Goal: Information Seeking & Learning: Learn about a topic

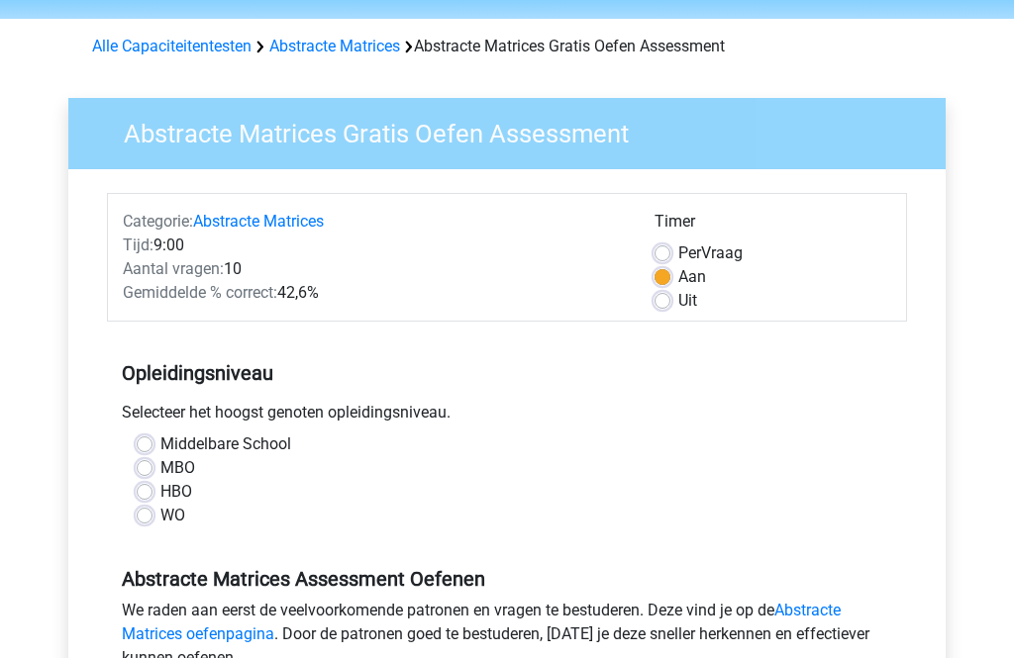
scroll to position [74, 0]
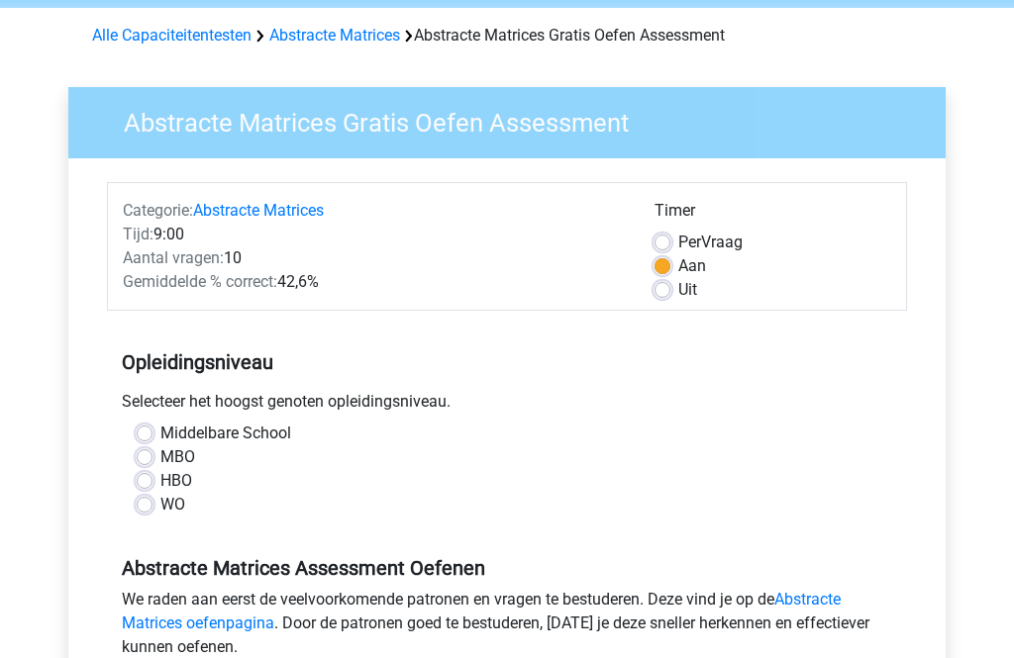
click at [180, 458] on label "MBO" at bounding box center [177, 459] width 35 height 24
click at [152, 458] on input "MBO" at bounding box center [145, 457] width 16 height 20
radio input "true"
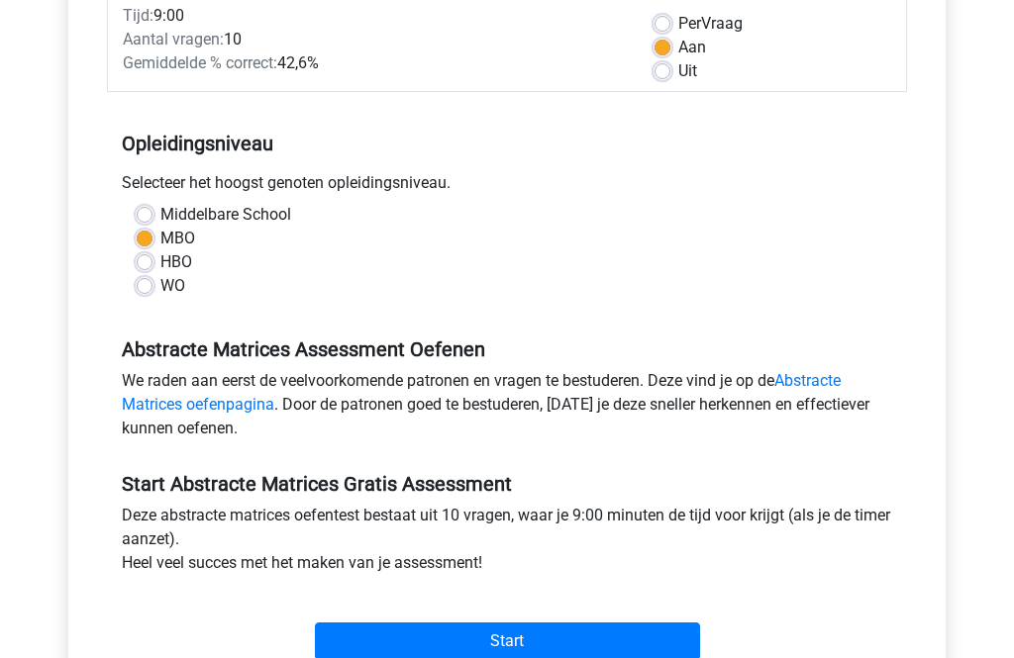
scroll to position [313, 0]
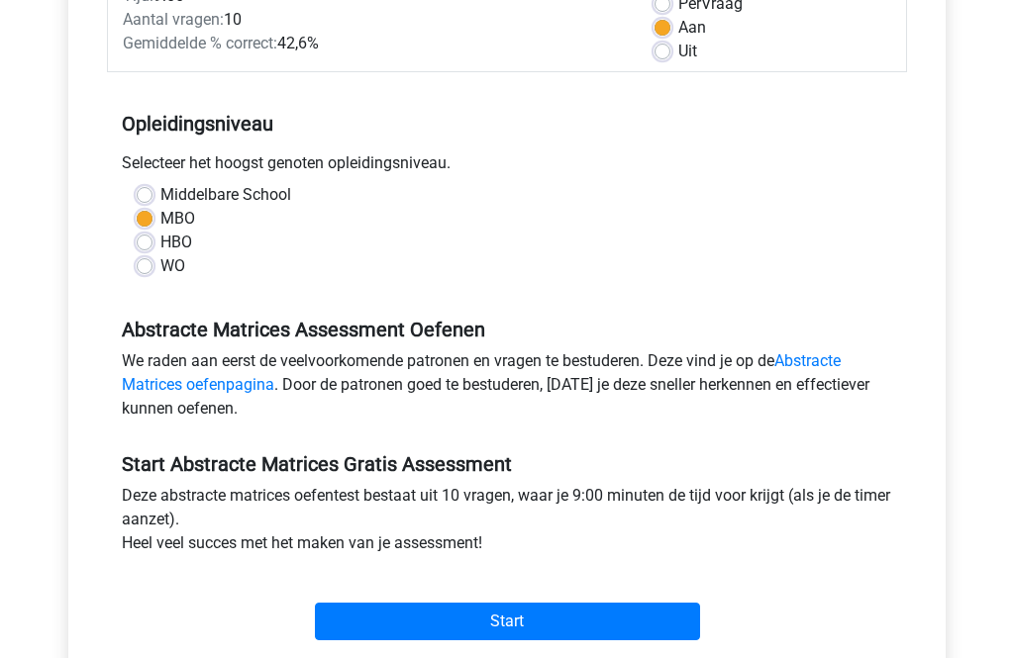
click at [525, 624] on input "Start" at bounding box center [507, 623] width 385 height 38
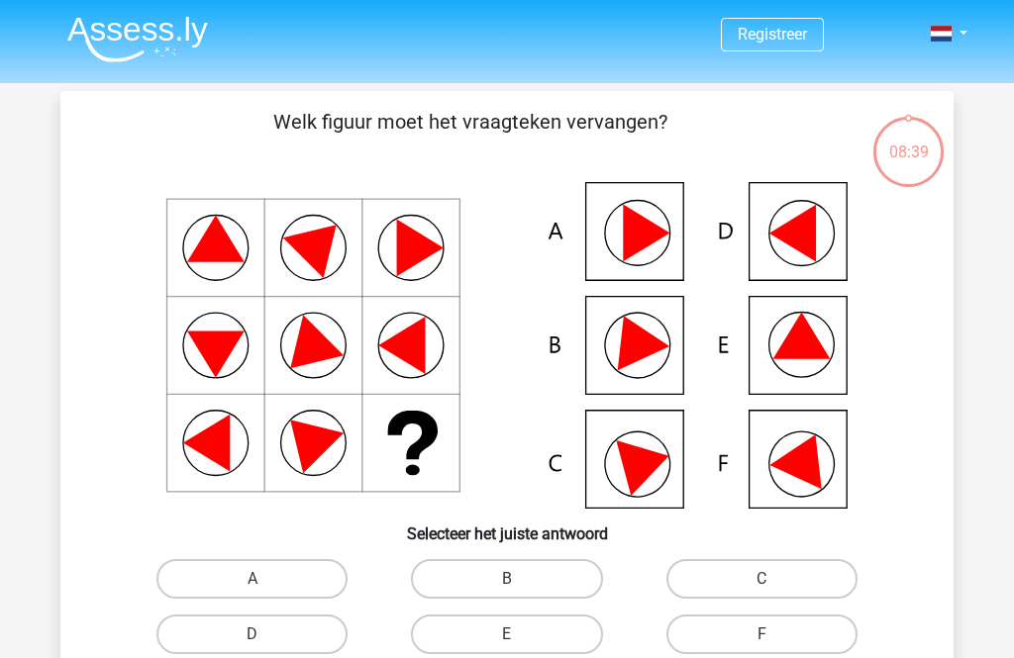
click at [657, 345] on icon at bounding box center [633, 337] width 71 height 66
click at [643, 346] on icon at bounding box center [633, 337] width 71 height 66
click at [650, 349] on icon at bounding box center [633, 337] width 71 height 66
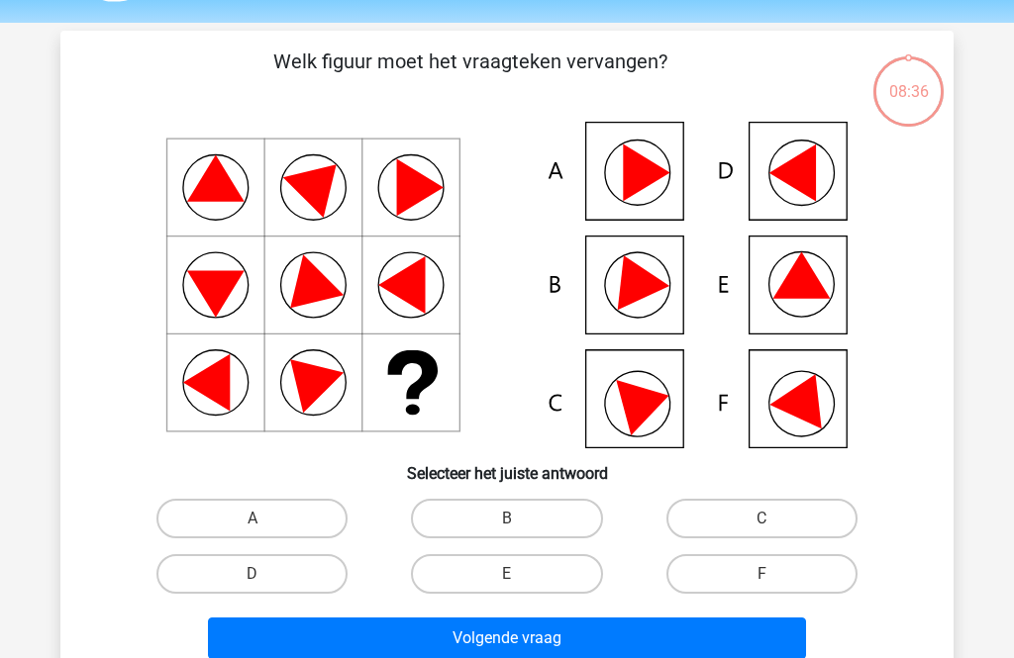
scroll to position [60, 0]
click at [507, 527] on input "B" at bounding box center [513, 525] width 13 height 13
radio input "true"
click at [514, 645] on button "Volgende vraag" at bounding box center [507, 639] width 599 height 42
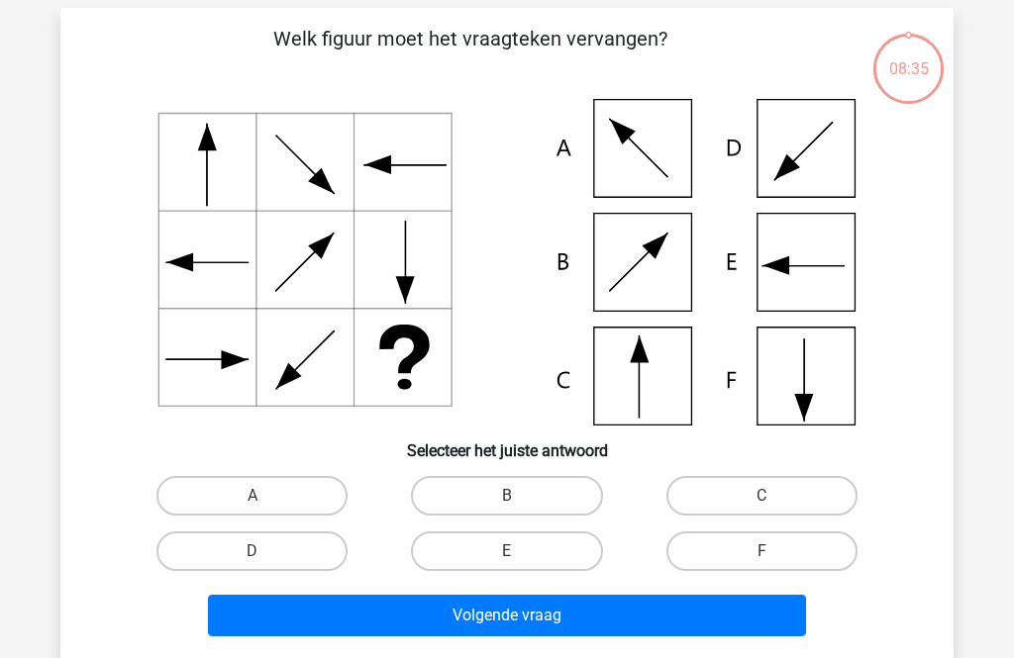
scroll to position [91, 0]
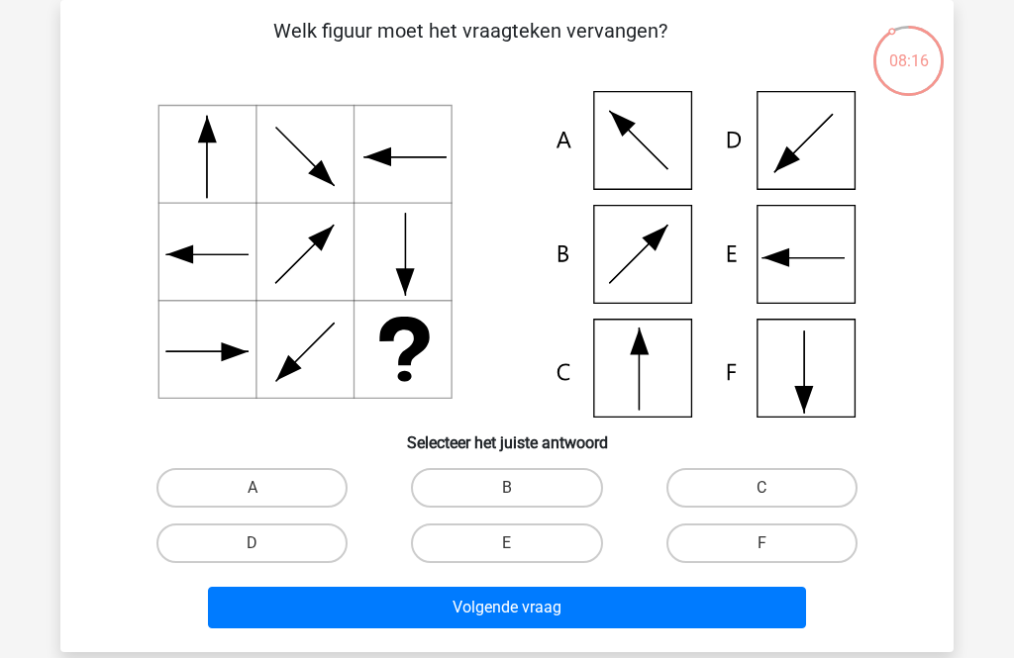
click at [649, 370] on icon at bounding box center [507, 254] width 798 height 327
click at [759, 498] on label "C" at bounding box center [761, 488] width 191 height 40
click at [761, 498] on input "C" at bounding box center [767, 494] width 13 height 13
radio input "true"
click at [563, 611] on button "Volgende vraag" at bounding box center [507, 608] width 599 height 42
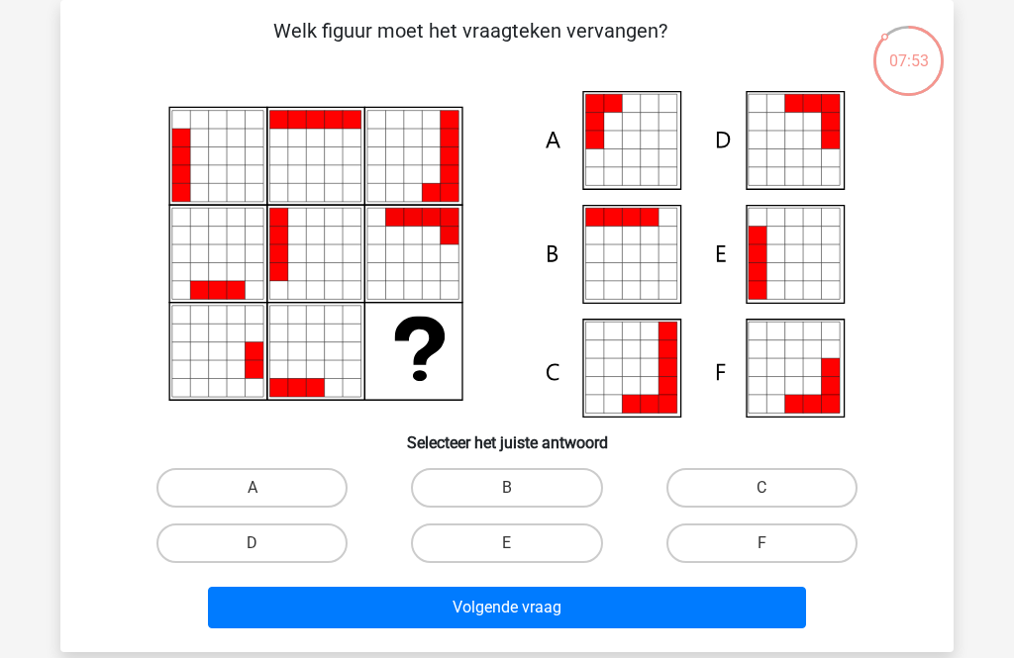
click at [635, 130] on icon at bounding box center [631, 122] width 18 height 18
click at [275, 494] on label "A" at bounding box center [251, 488] width 191 height 40
click at [265, 494] on input "A" at bounding box center [258, 494] width 13 height 13
radio input "true"
click at [507, 613] on button "Volgende vraag" at bounding box center [507, 608] width 599 height 42
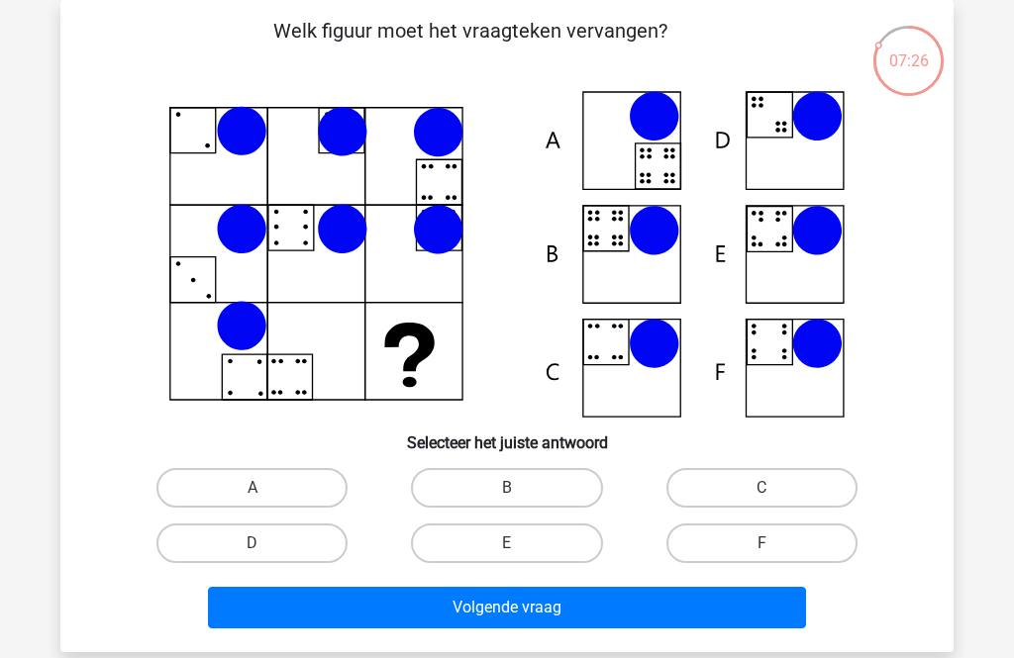
click at [747, 537] on label "F" at bounding box center [761, 544] width 191 height 40
click at [761, 544] on input "F" at bounding box center [767, 550] width 13 height 13
radio input "true"
click at [569, 621] on button "Volgende vraag" at bounding box center [507, 608] width 599 height 42
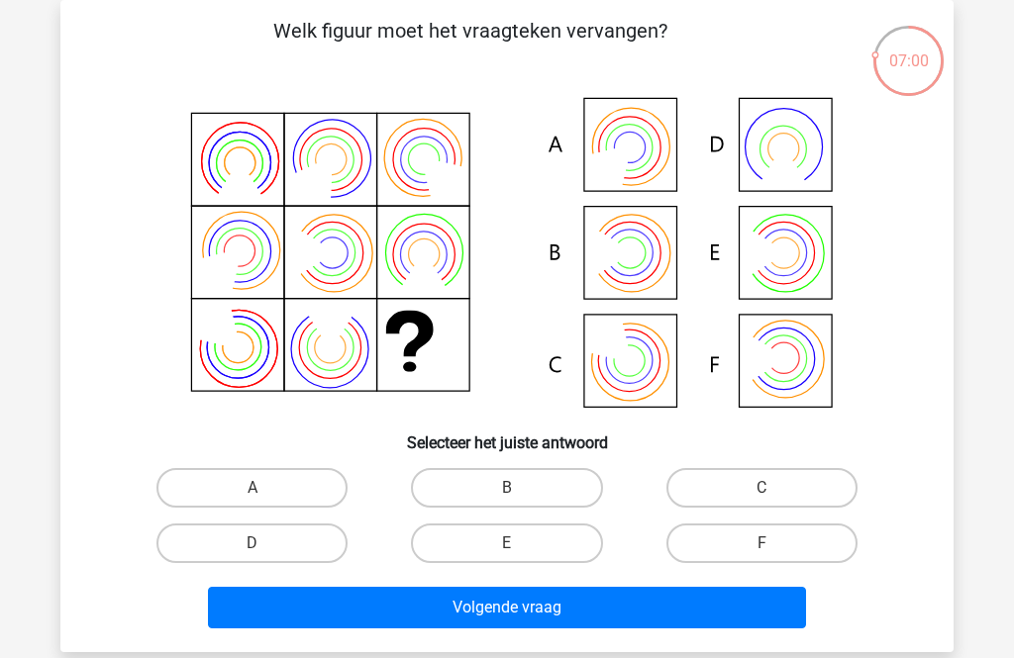
click at [649, 375] on icon at bounding box center [507, 254] width 798 height 327
click at [757, 490] on label "C" at bounding box center [761, 488] width 191 height 40
click at [761, 490] on input "C" at bounding box center [767, 494] width 13 height 13
radio input "true"
click at [588, 611] on button "Volgende vraag" at bounding box center [507, 608] width 599 height 42
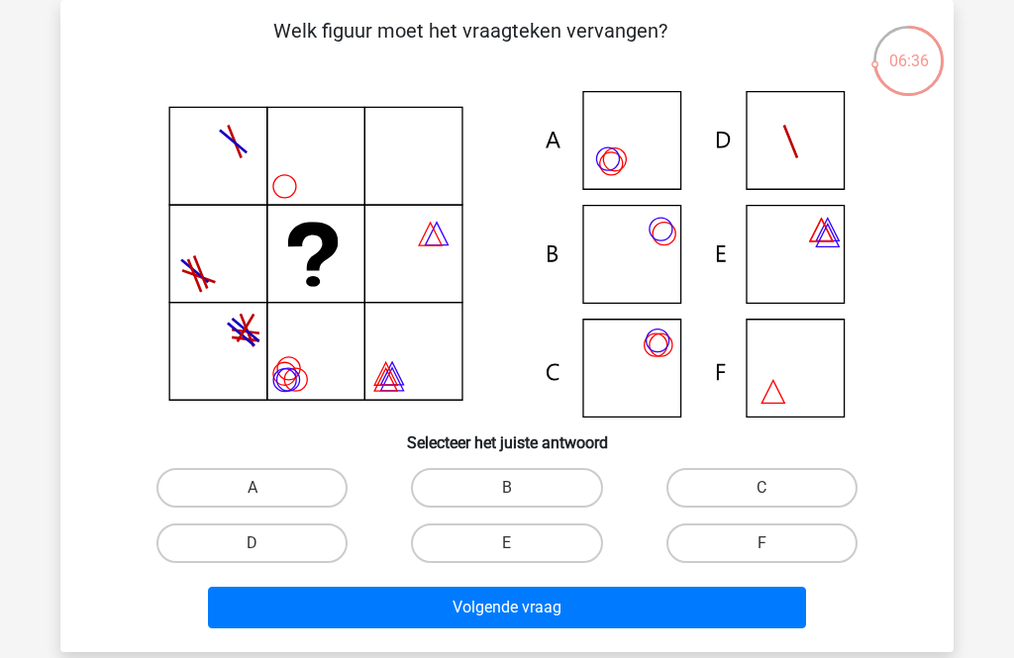
click at [755, 491] on label "C" at bounding box center [761, 488] width 191 height 40
click at [761, 491] on input "C" at bounding box center [767, 494] width 13 height 13
radio input "true"
click at [584, 609] on button "Volgende vraag" at bounding box center [507, 608] width 599 height 42
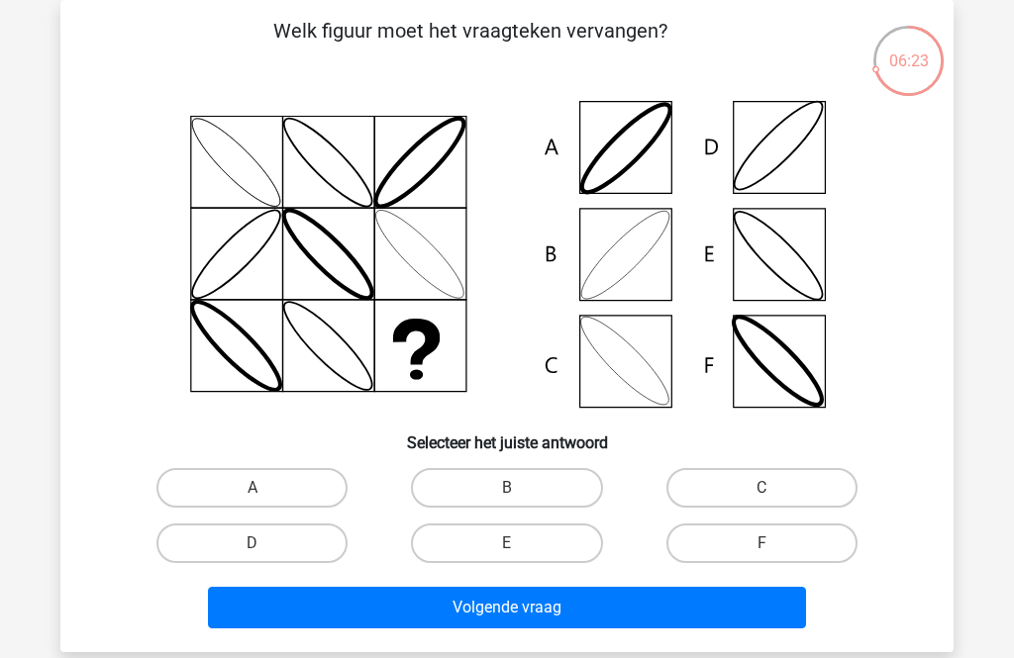
click at [741, 490] on label "C" at bounding box center [761, 488] width 191 height 40
click at [761, 490] on input "C" at bounding box center [767, 494] width 13 height 13
radio input "true"
click at [589, 622] on button "Volgende vraag" at bounding box center [507, 608] width 599 height 42
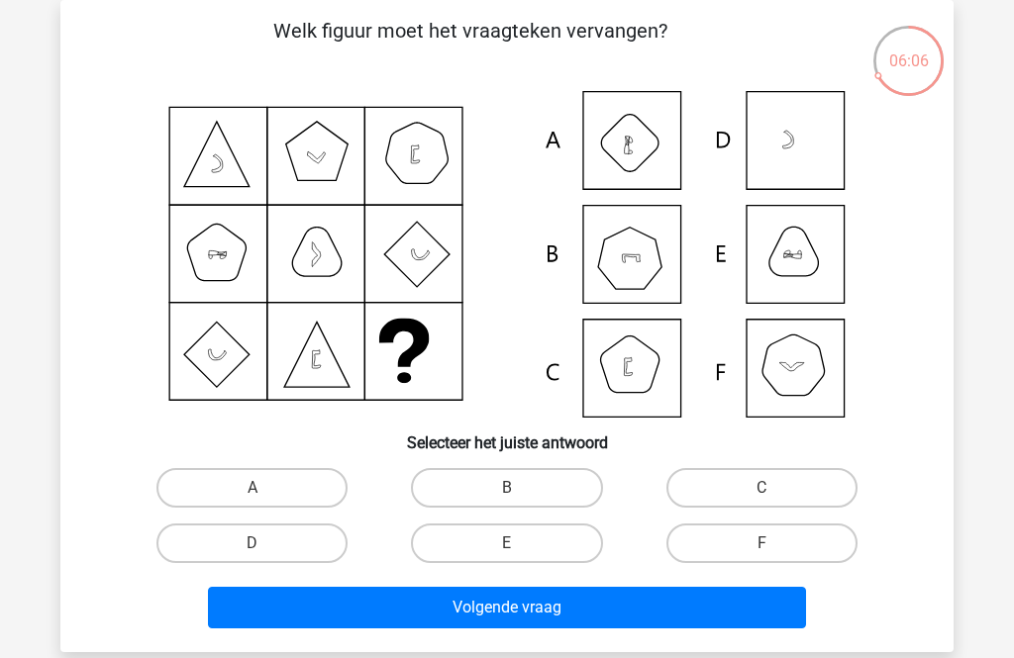
click at [275, 480] on label "A" at bounding box center [251, 488] width 191 height 40
click at [265, 488] on input "A" at bounding box center [258, 494] width 13 height 13
radio input "true"
click at [537, 604] on button "Volgende vraag" at bounding box center [507, 608] width 599 height 42
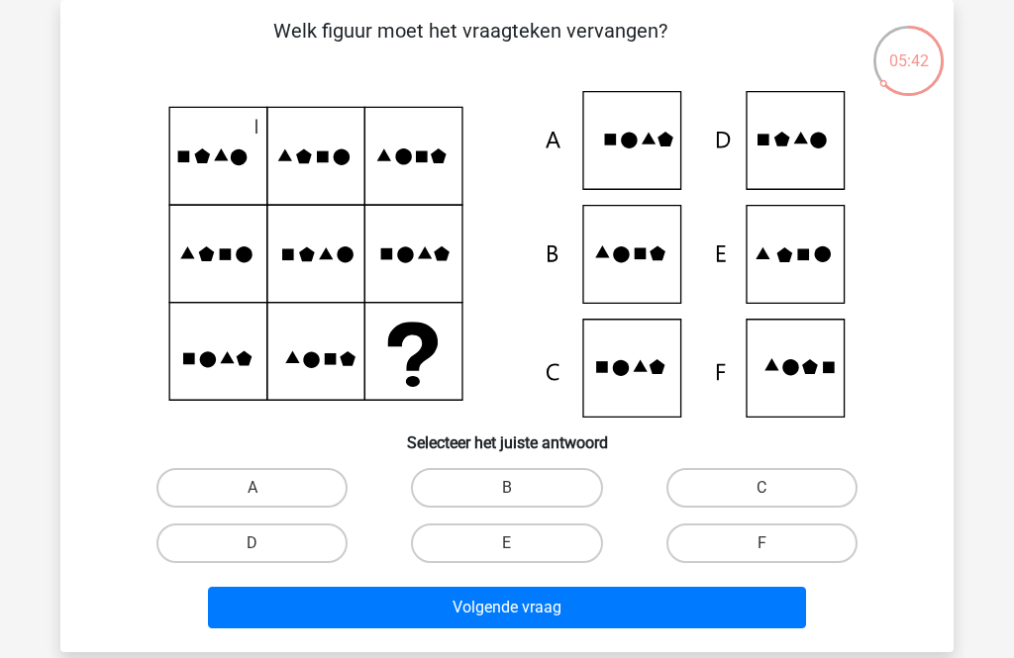
click at [523, 478] on label "B" at bounding box center [506, 488] width 191 height 40
click at [520, 488] on input "B" at bounding box center [513, 494] width 13 height 13
radio input "true"
click at [542, 618] on button "Volgende vraag" at bounding box center [507, 608] width 599 height 42
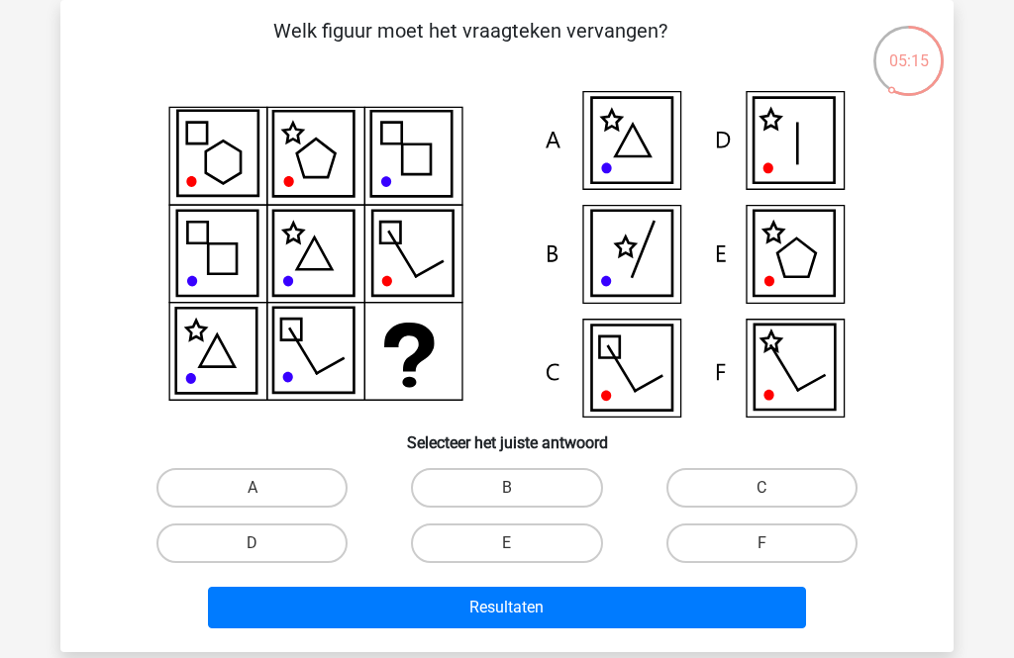
click at [742, 542] on label "F" at bounding box center [761, 544] width 191 height 40
click at [761, 544] on input "F" at bounding box center [767, 550] width 13 height 13
radio input "true"
click at [631, 613] on button "Resultaten" at bounding box center [507, 608] width 599 height 42
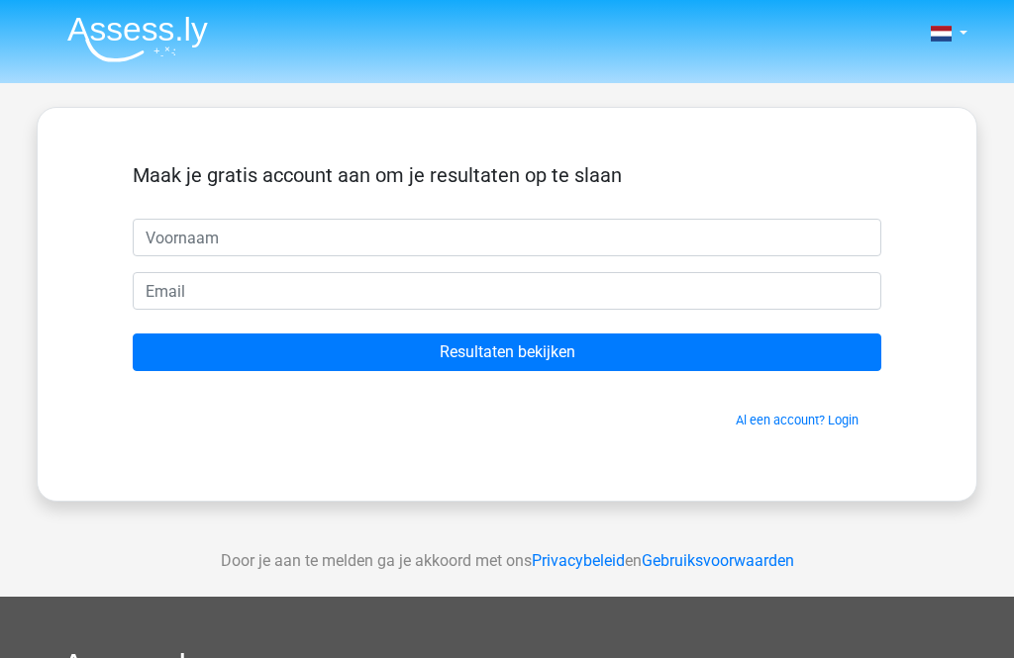
click at [502, 357] on input "Resultaten bekijken" at bounding box center [507, 353] width 749 height 38
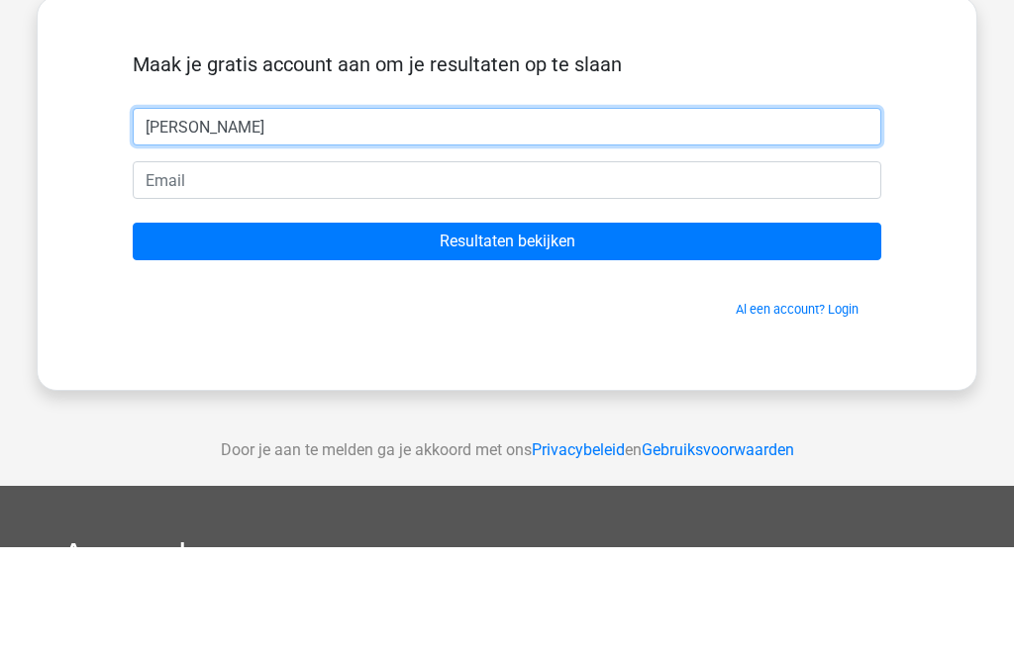
type input "Janet"
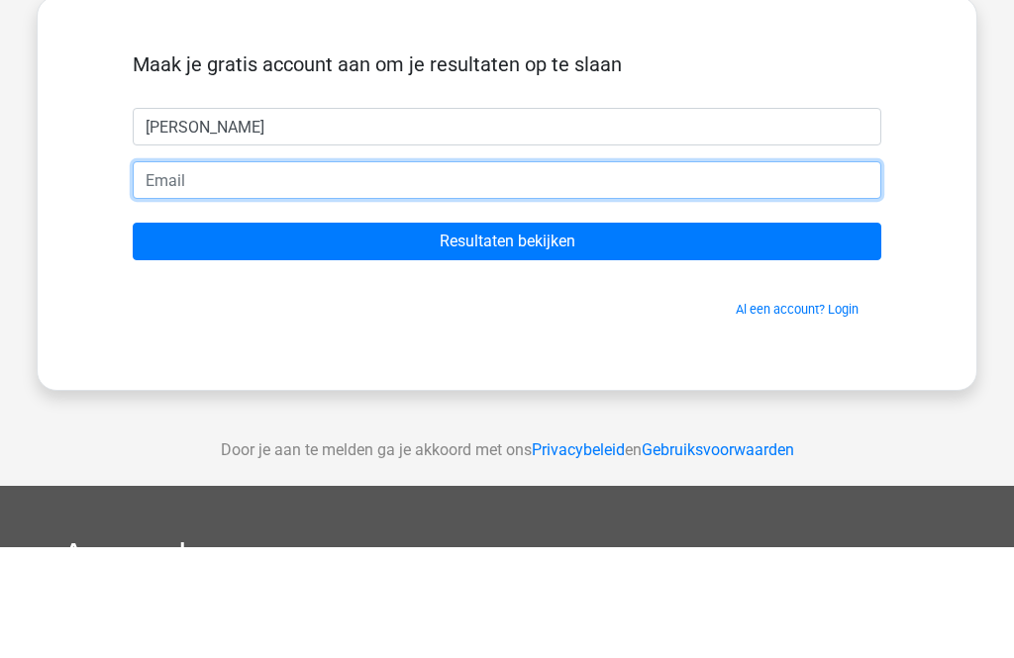
click at [151, 272] on input "email" at bounding box center [507, 291] width 749 height 38
type input "bovendeurj@gmail.com"
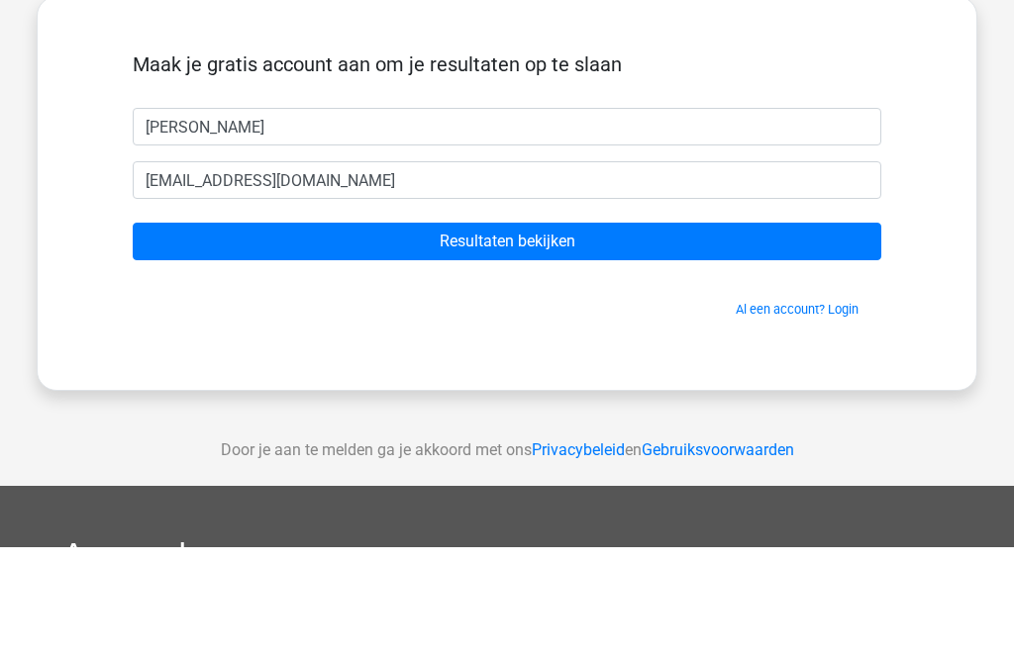
click at [530, 334] on input "Resultaten bekijken" at bounding box center [507, 353] width 749 height 38
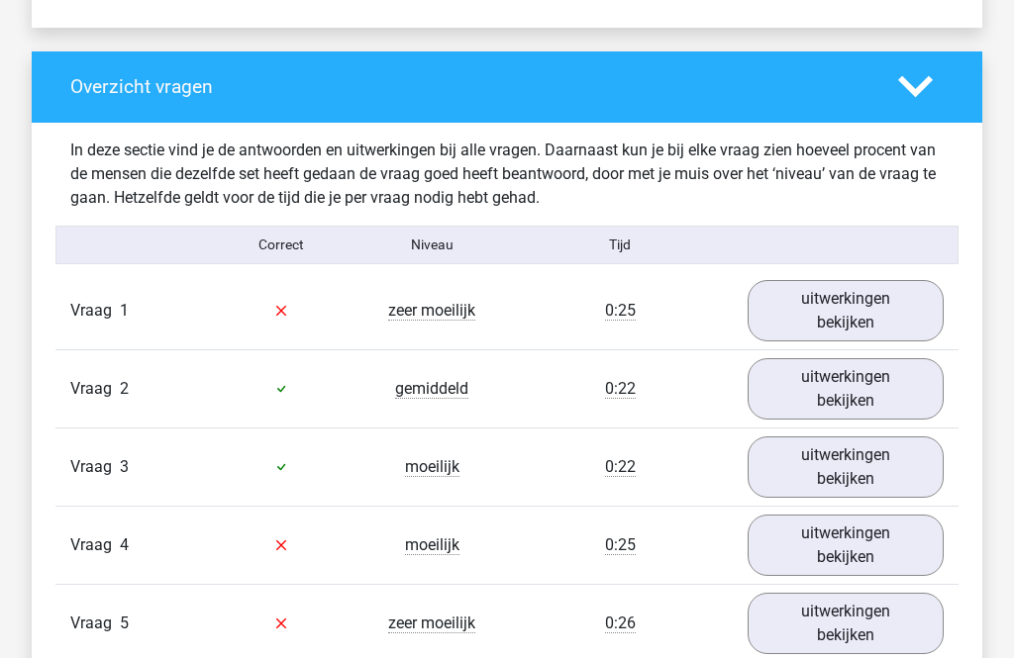
scroll to position [1432, 0]
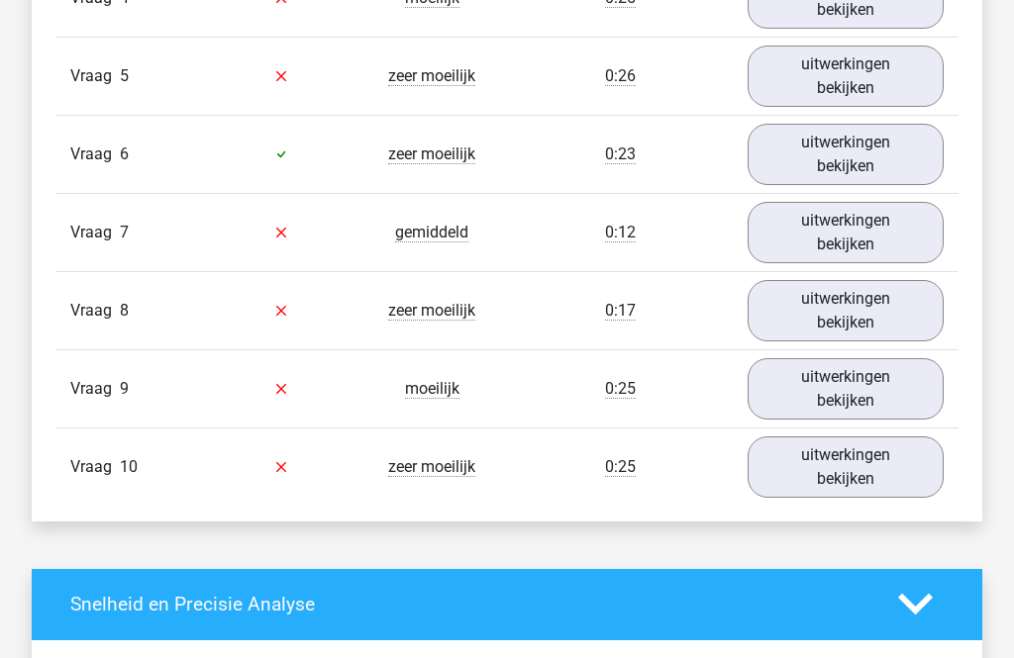
click at [832, 464] on link "uitwerkingen bekijken" at bounding box center [846, 468] width 196 height 61
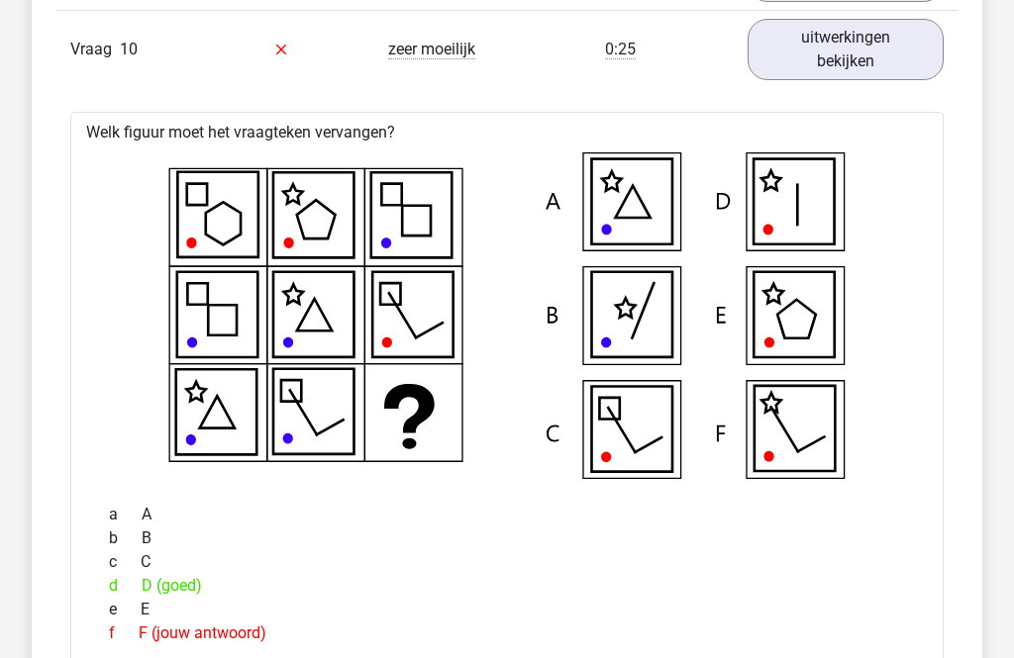
scroll to position [2390, 0]
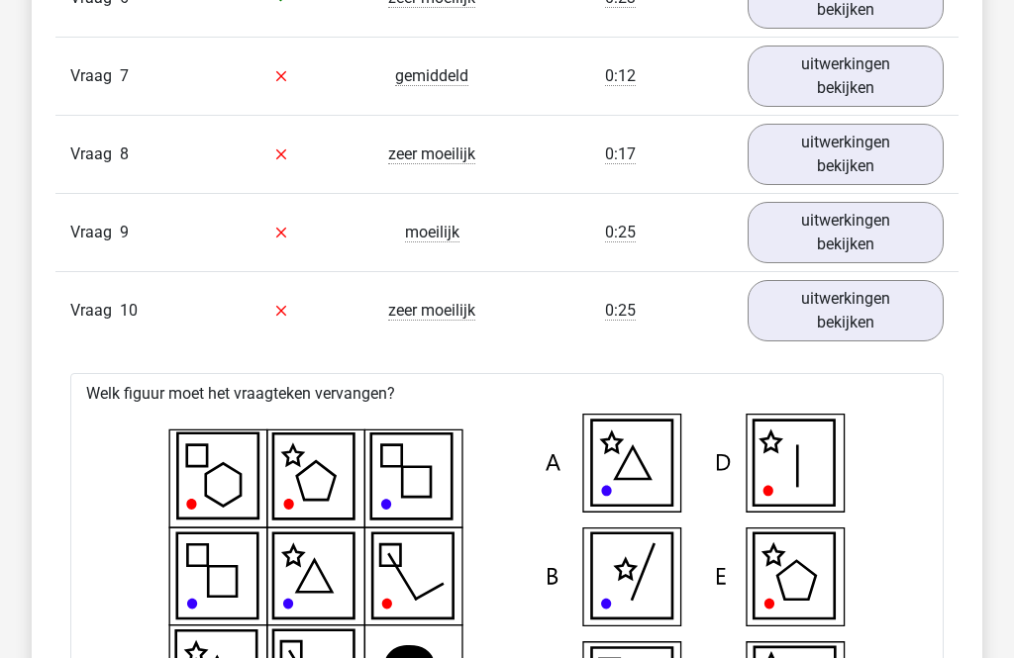
click at [859, 241] on link "uitwerkingen bekijken" at bounding box center [846, 233] width 196 height 61
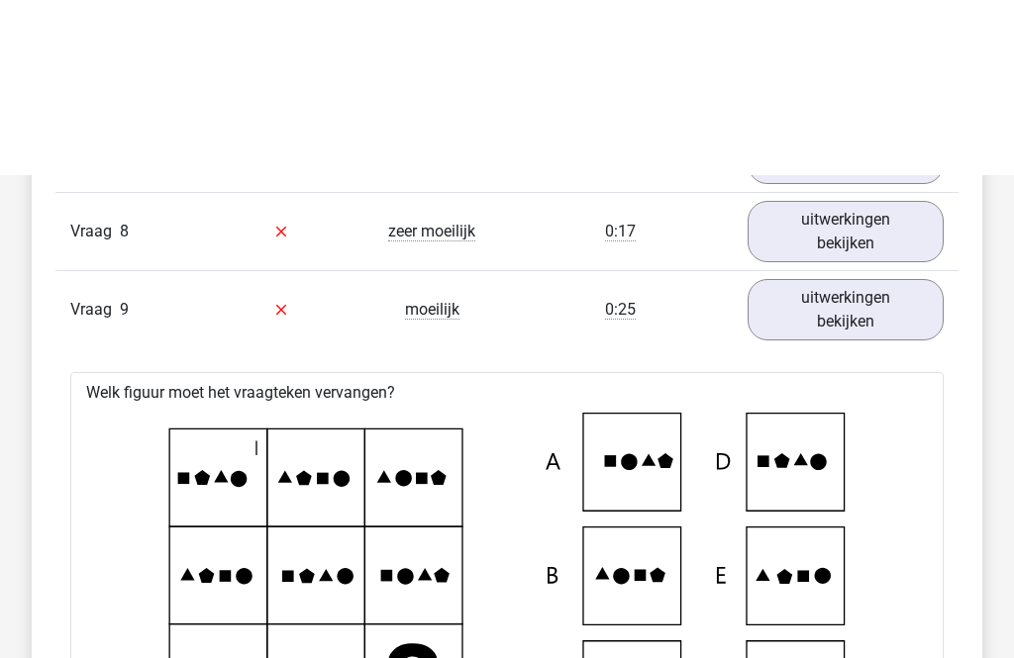
scroll to position [1894, 0]
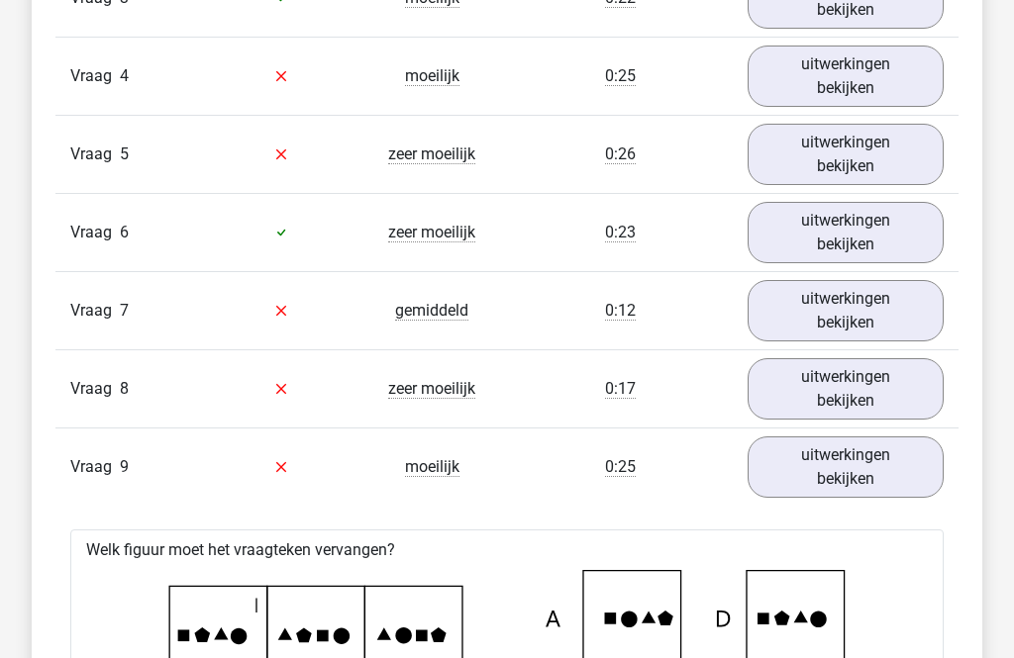
click at [856, 304] on link "uitwerkingen bekijken" at bounding box center [846, 311] width 196 height 61
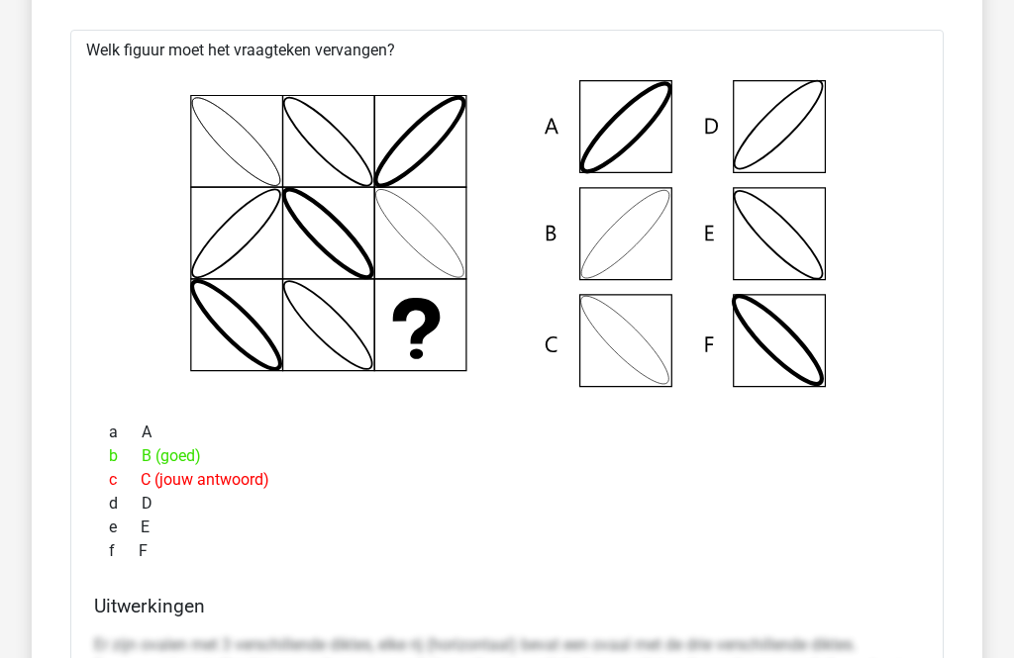
scroll to position [2240, 0]
